Goal: Task Accomplishment & Management: Complete application form

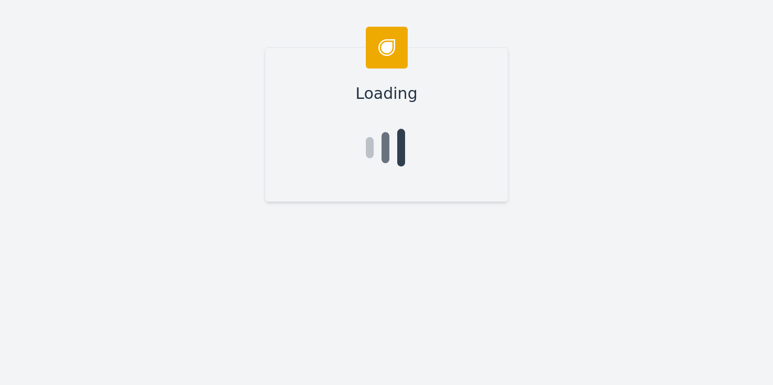
type input "[PERSON_NAME]"
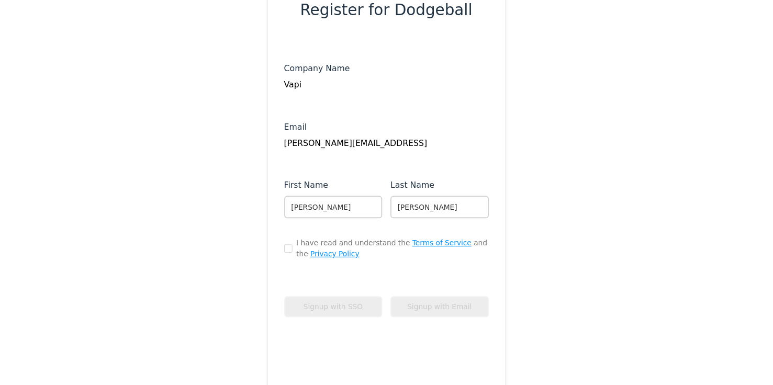
scroll to position [122, 0]
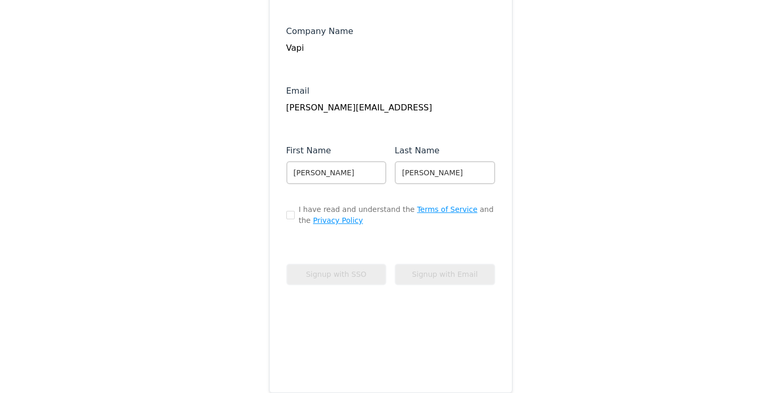
click at [286, 219] on div "I have read and understand the Terms of Service and the Privacy Policy" at bounding box center [390, 215] width 209 height 22
click at [288, 217] on input "checkbox" at bounding box center [290, 215] width 8 height 8
checkbox input "true"
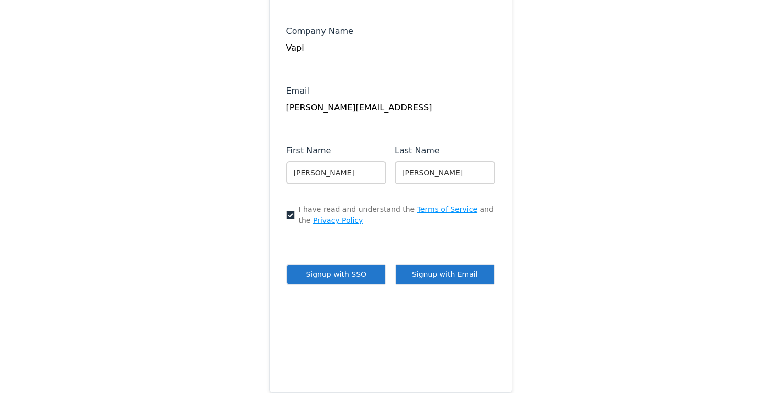
click at [444, 277] on button "Signup with Email" at bounding box center [445, 274] width 100 height 21
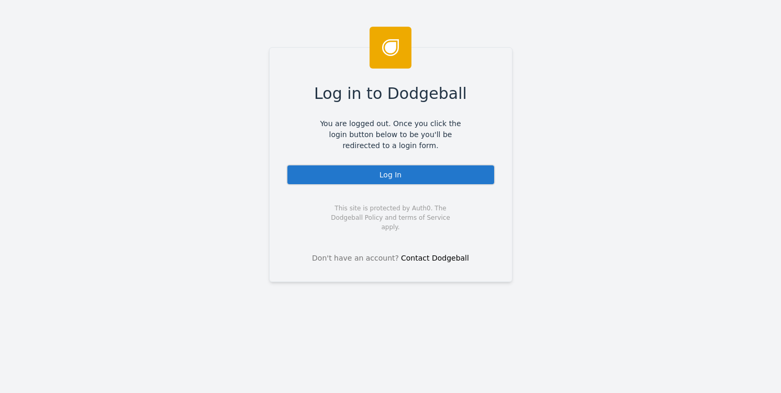
click at [431, 170] on div "Log In" at bounding box center [390, 174] width 209 height 21
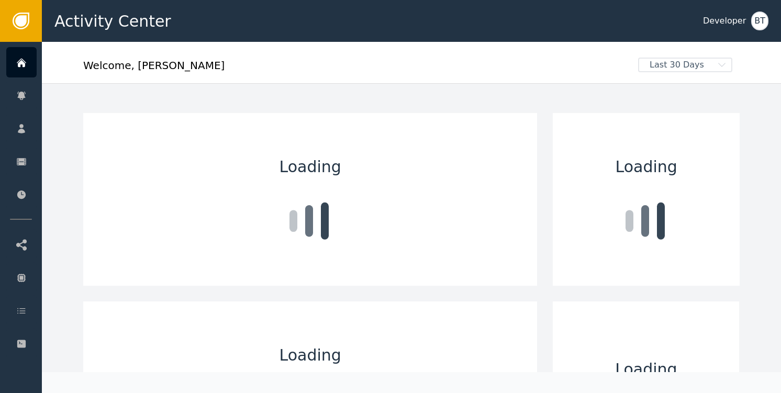
click at [748, 23] on div "Developer" at bounding box center [724, 21] width 53 height 13
click at [758, 20] on div "BT" at bounding box center [759, 21] width 17 height 19
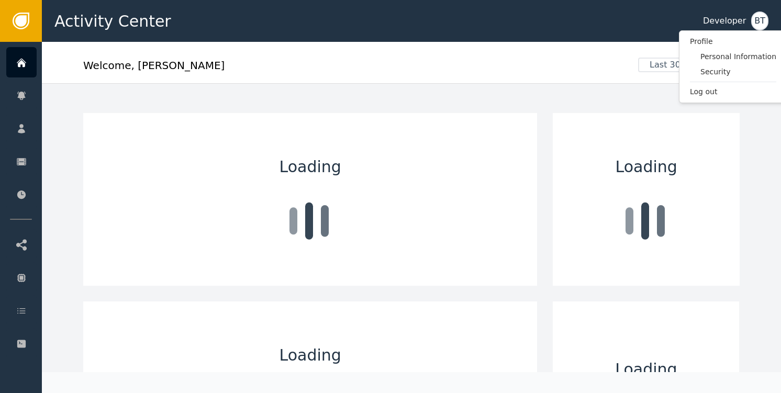
click at [386, 78] on div "Welcome , Bhavesh" at bounding box center [356, 69] width 547 height 23
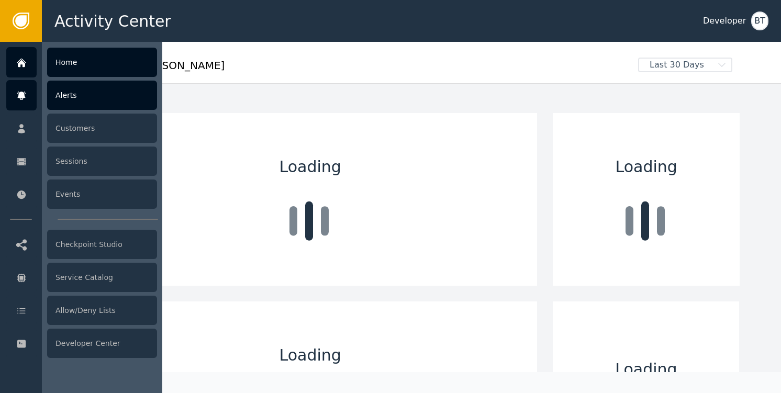
click at [21, 94] on icon at bounding box center [21, 96] width 8 height 8
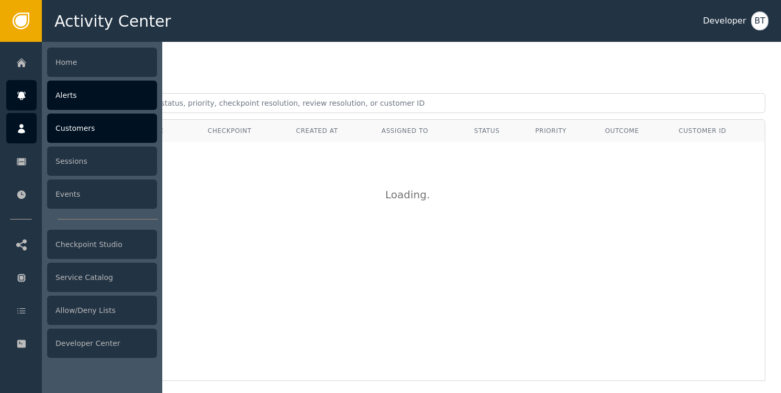
click at [26, 124] on icon at bounding box center [21, 129] width 10 height 12
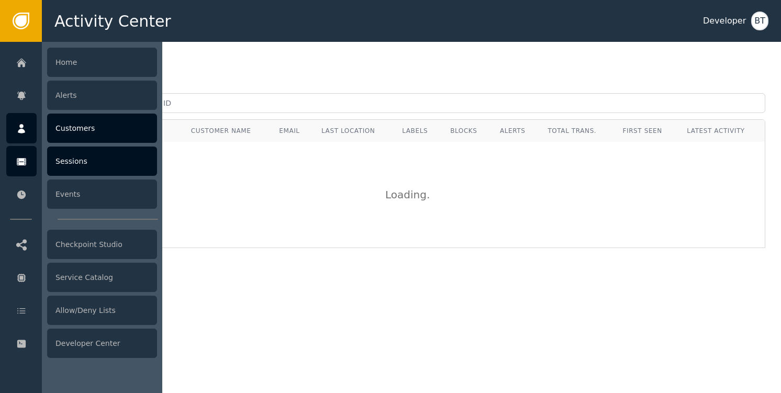
click at [26, 155] on div at bounding box center [21, 161] width 30 height 30
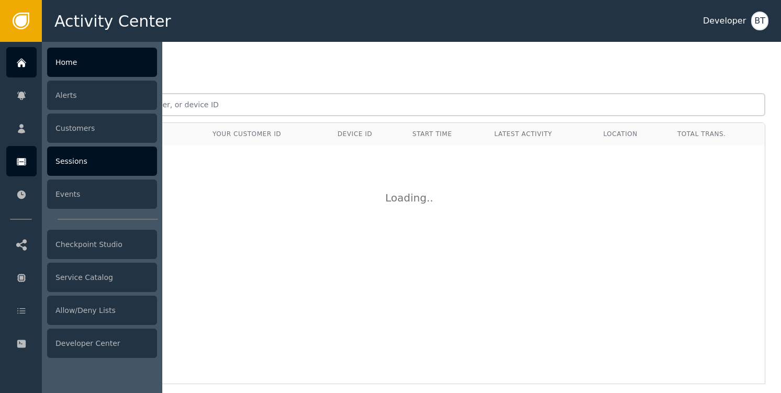
click at [21, 61] on icon at bounding box center [21, 63] width 7 height 7
